Goal: Task Accomplishment & Management: Manage account settings

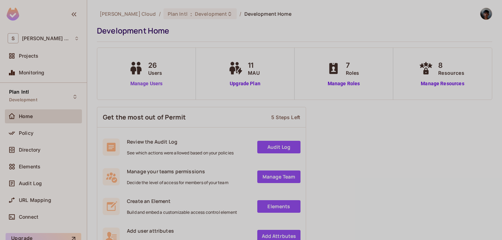
click at [151, 84] on link "Manage Users" at bounding box center [146, 83] width 39 height 7
click at [345, 86] on link "Manage Roles" at bounding box center [344, 83] width 38 height 7
click at [153, 85] on link "Manage Users" at bounding box center [146, 83] width 39 height 7
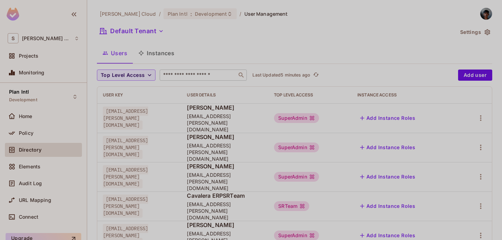
click at [198, 74] on input "text" at bounding box center [198, 74] width 73 height 7
type input "******"
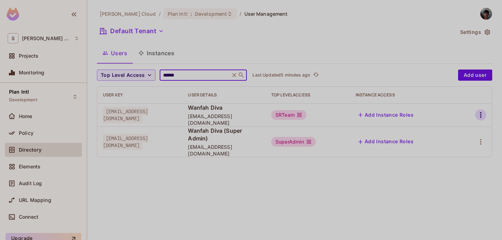
click at [478, 116] on icon "button" at bounding box center [481, 115] width 8 height 8
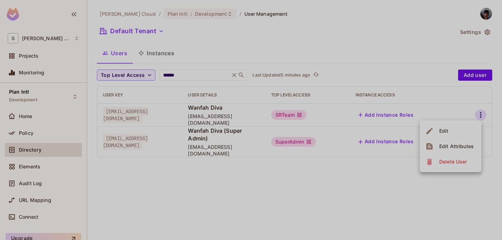
click at [481, 116] on div at bounding box center [251, 120] width 502 height 240
click at [482, 114] on icon "button" at bounding box center [481, 115] width 8 height 8
click at [320, 46] on div at bounding box center [251, 120] width 502 height 240
click at [480, 115] on icon "button" at bounding box center [481, 115] width 8 height 8
click at [449, 159] on div "Delete User" at bounding box center [453, 161] width 28 height 7
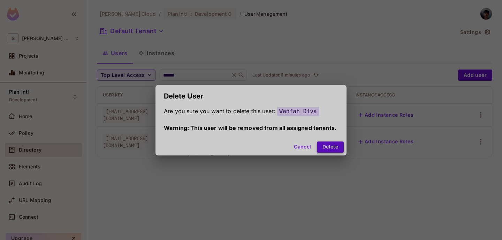
click at [329, 144] on button "Delete" at bounding box center [330, 146] width 27 height 11
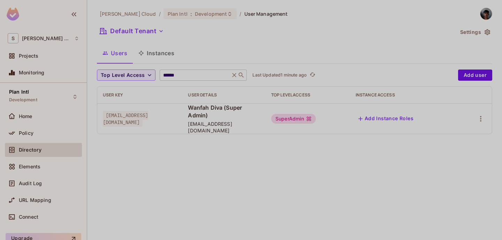
click at [234, 76] on icon at bounding box center [234, 74] width 7 height 7
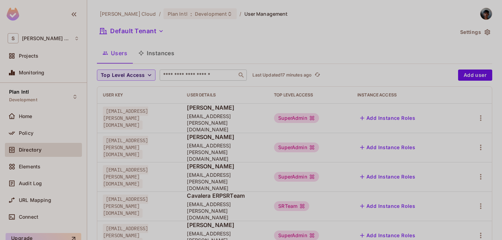
click at [182, 77] on input "text" at bounding box center [198, 74] width 73 height 7
type input "******"
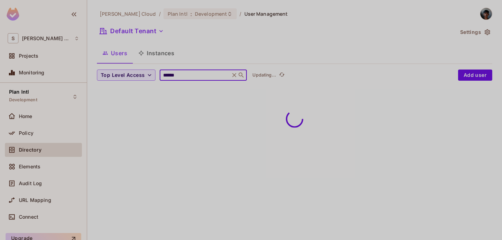
click at [249, 52] on div "Users Instances" at bounding box center [294, 52] width 395 height 17
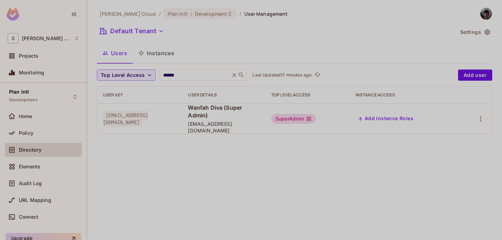
click at [232, 75] on icon at bounding box center [234, 74] width 7 height 7
